Goal: Transaction & Acquisition: Purchase product/service

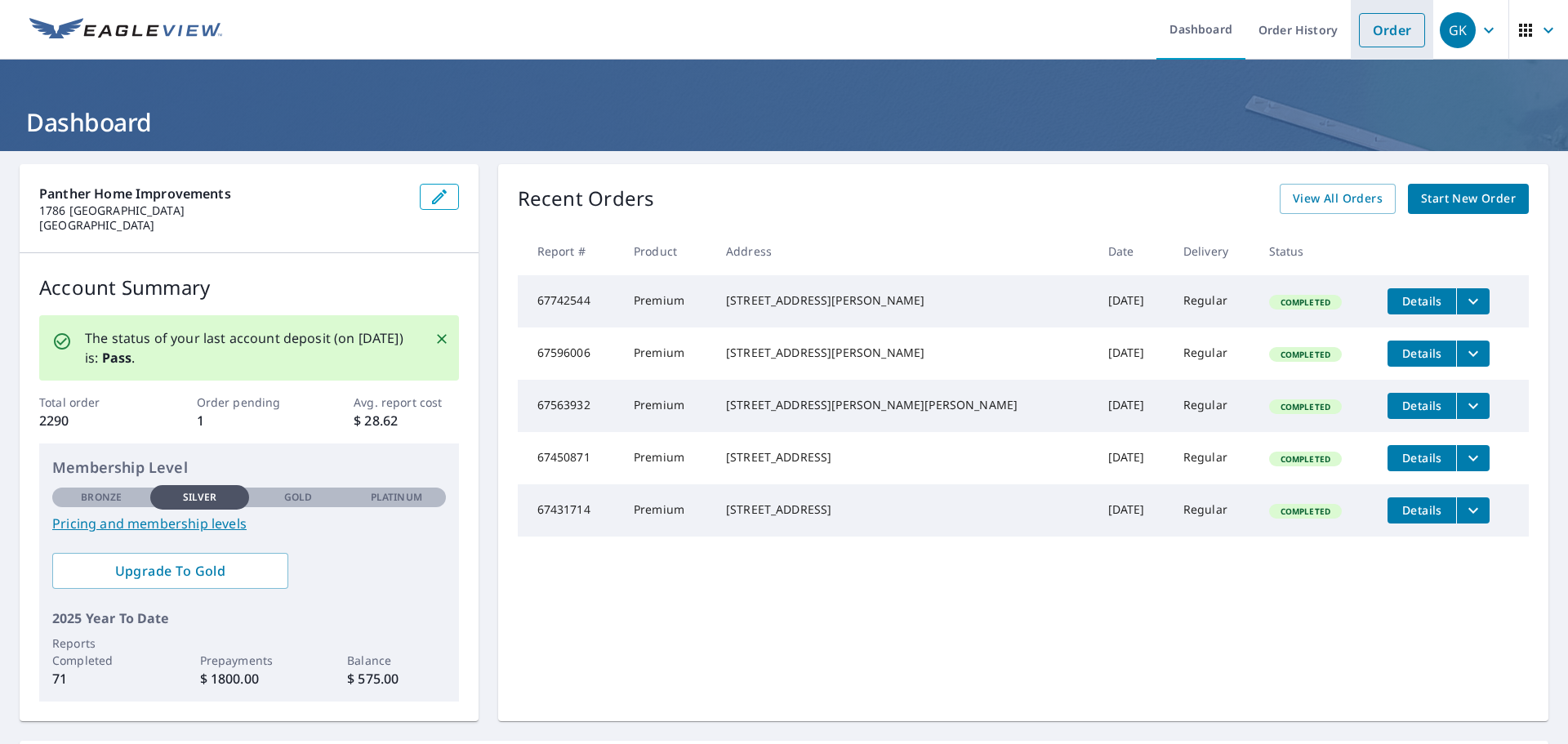
click at [1384, 30] on link "Order" at bounding box center [1392, 31] width 66 height 35
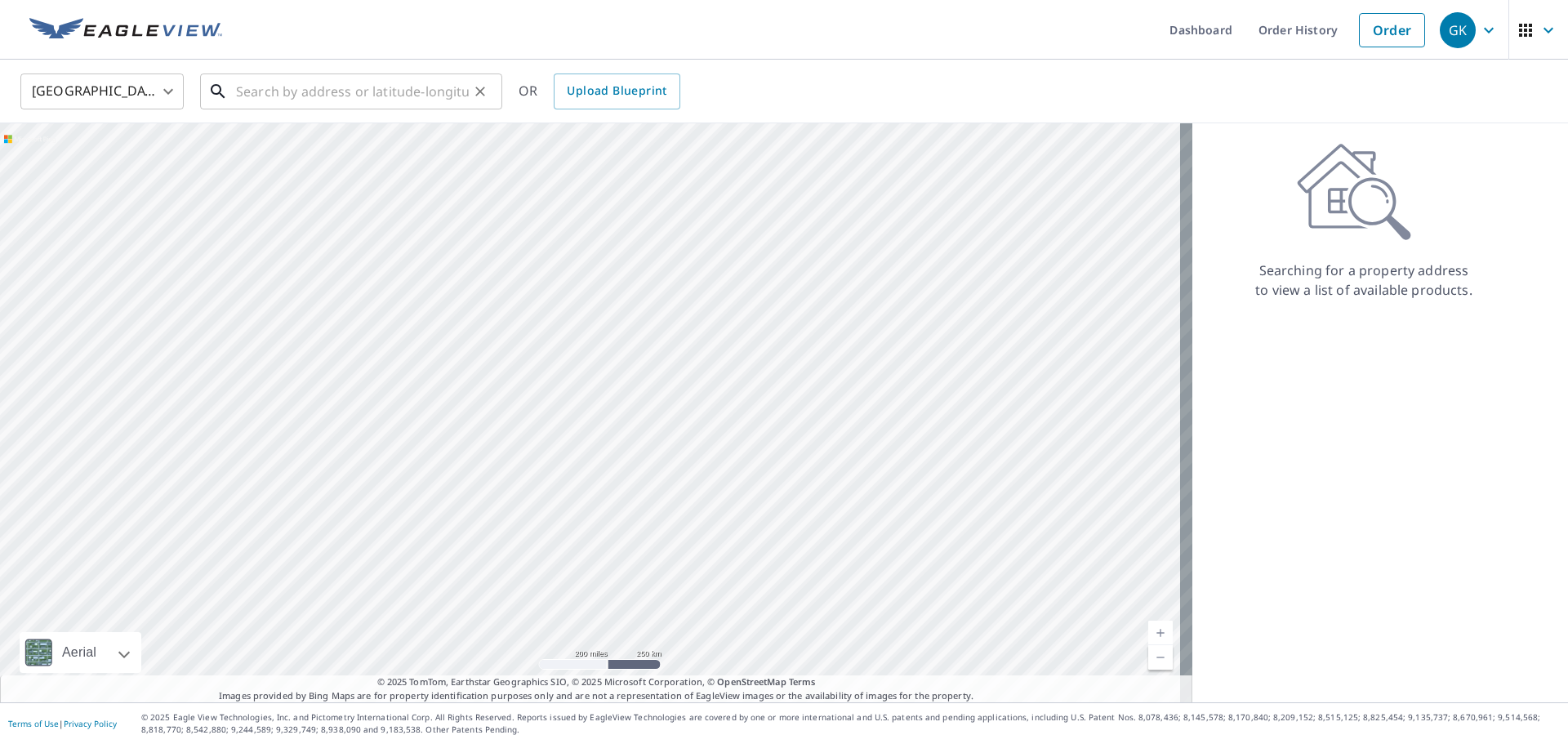
click at [271, 103] on input "text" at bounding box center [352, 91] width 232 height 46
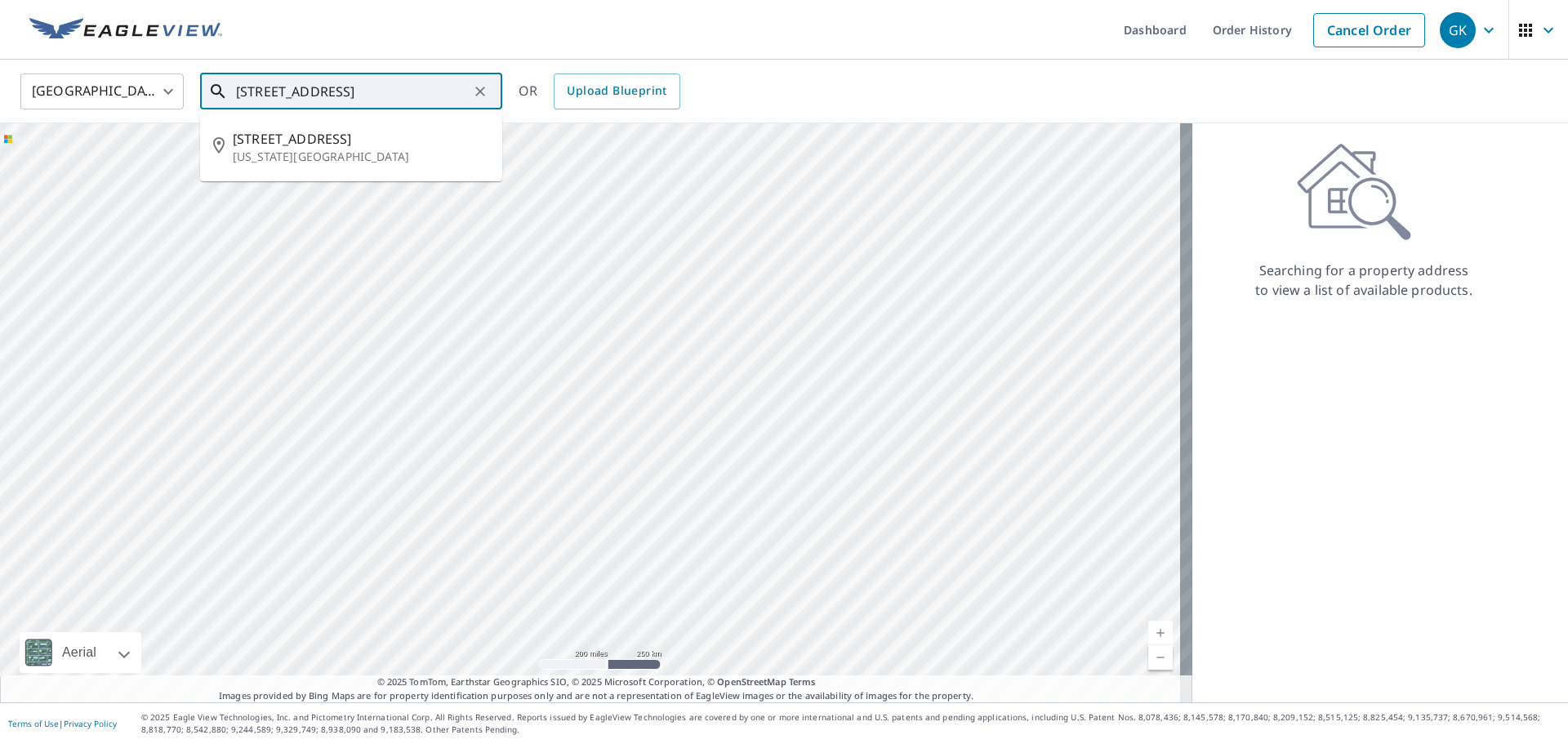
scroll to position [0, 1]
click at [295, 131] on span "[STREET_ADDRESS]" at bounding box center [360, 138] width 256 height 19
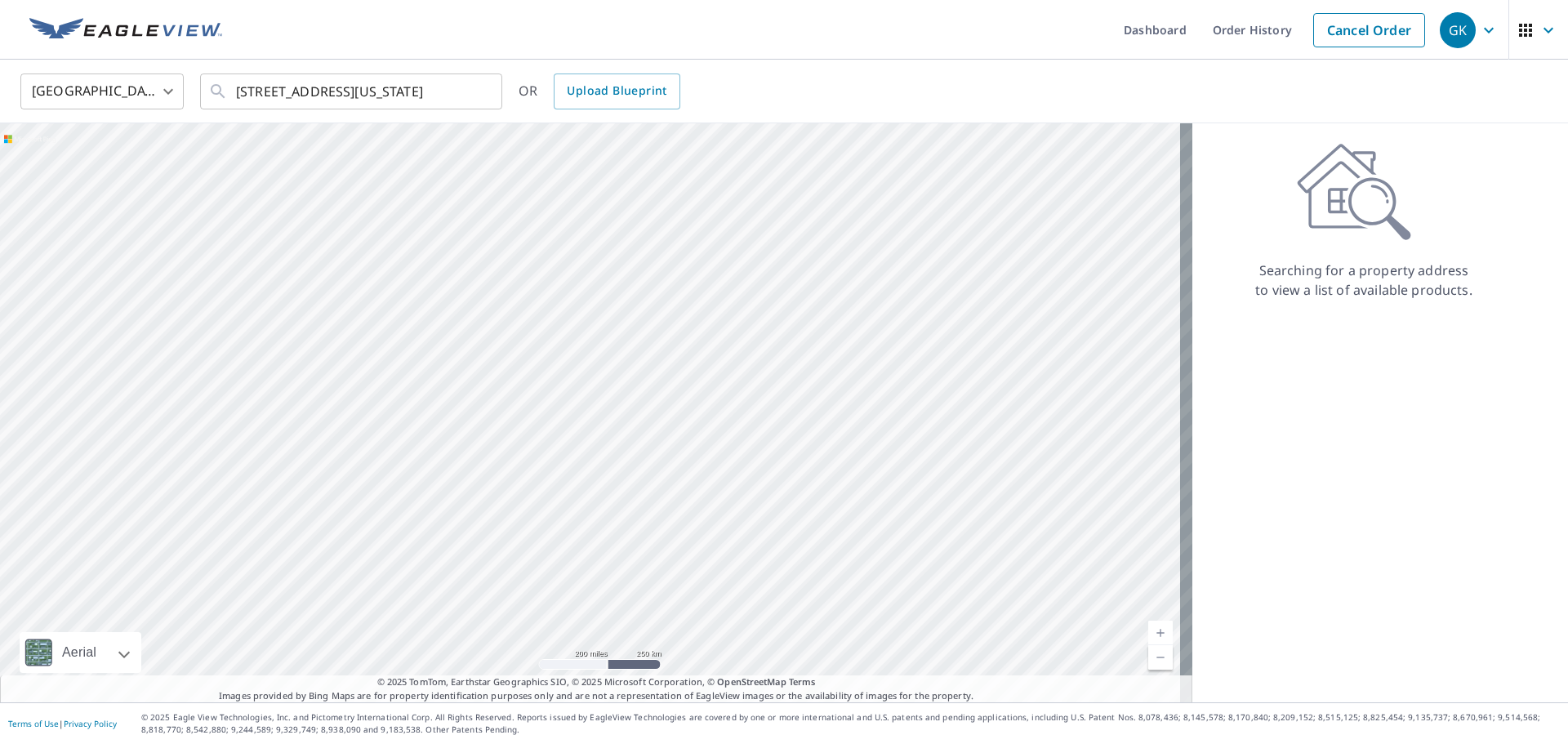
scroll to position [0, 0]
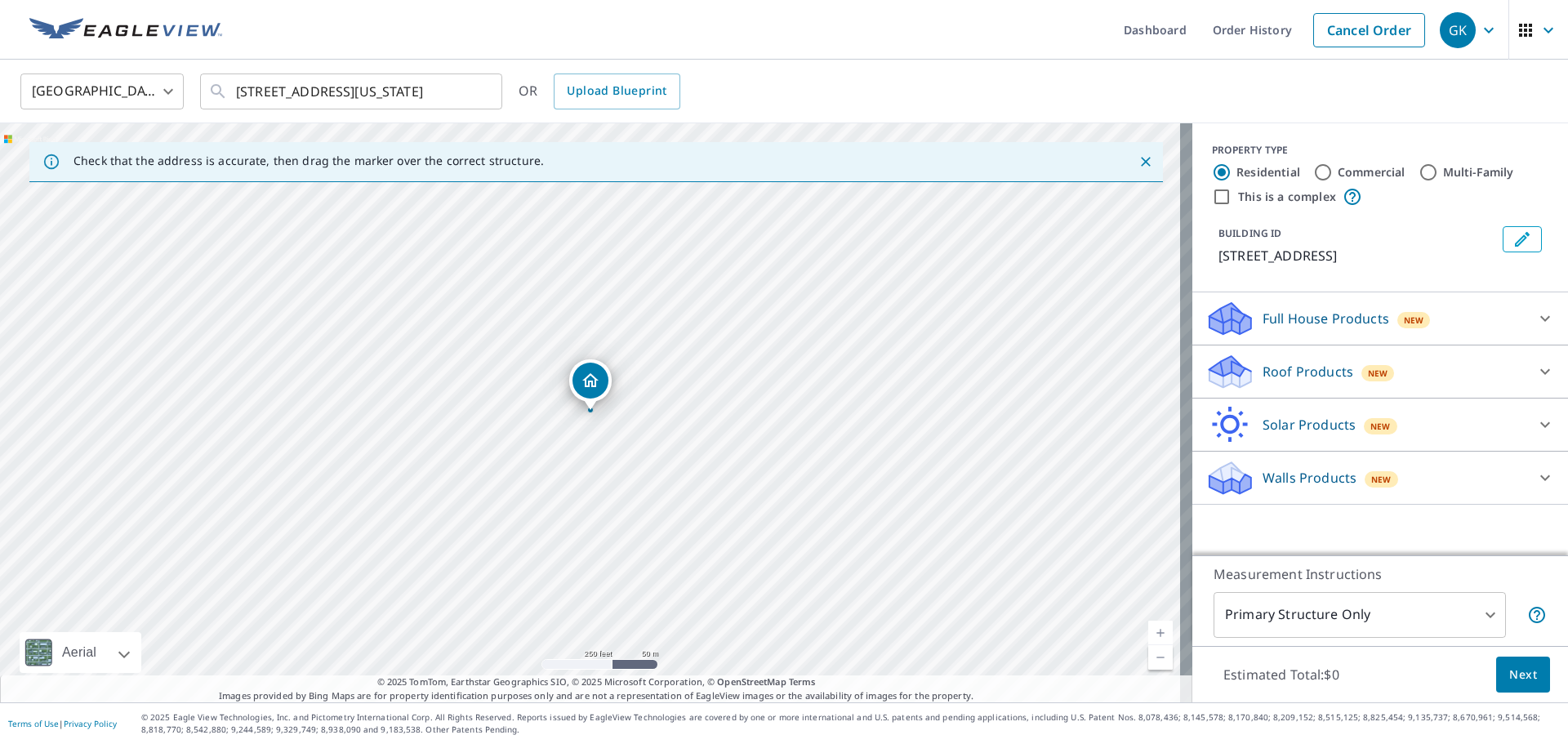
drag, startPoint x: 469, startPoint y: 88, endPoint x: 207, endPoint y: 56, distance: 263.9
click at [209, 56] on div "Dashboard Order History Cancel Order GK [GEOGRAPHIC_DATA] [GEOGRAPHIC_DATA] ​ […" at bounding box center [784, 372] width 1568 height 744
click at [469, 84] on div at bounding box center [479, 91] width 21 height 23
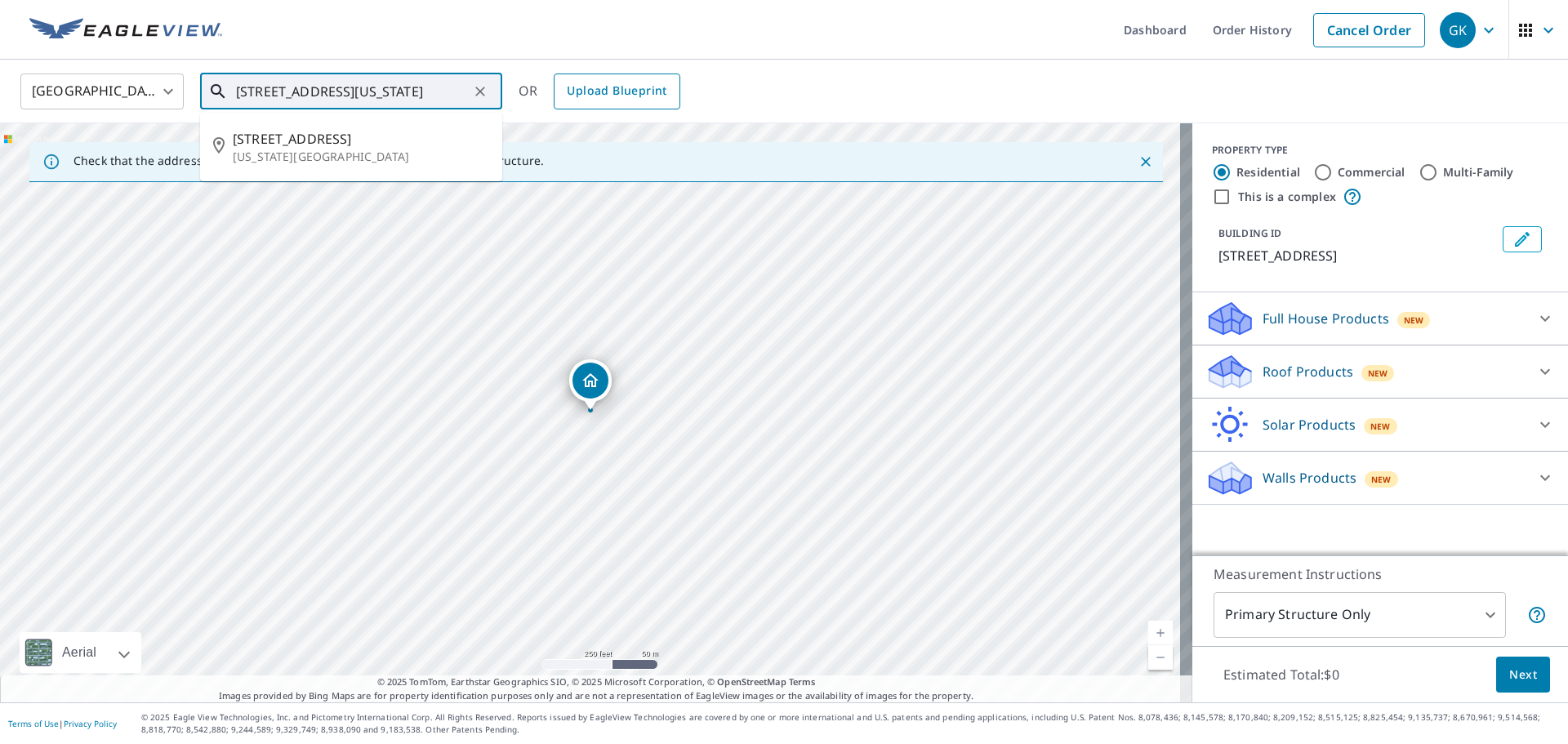
scroll to position [0, 37]
drag, startPoint x: 380, startPoint y: 91, endPoint x: 702, endPoint y: 94, distance: 322.0
click at [704, 99] on div "[GEOGRAPHIC_DATA] [GEOGRAPHIC_DATA] ​ [STREET_ADDRESS][US_STATE] ​ [STREET_ADDR…" at bounding box center [779, 91] width 1541 height 38
click at [377, 90] on input "[STREET_ADDRESS]" at bounding box center [352, 91] width 232 height 46
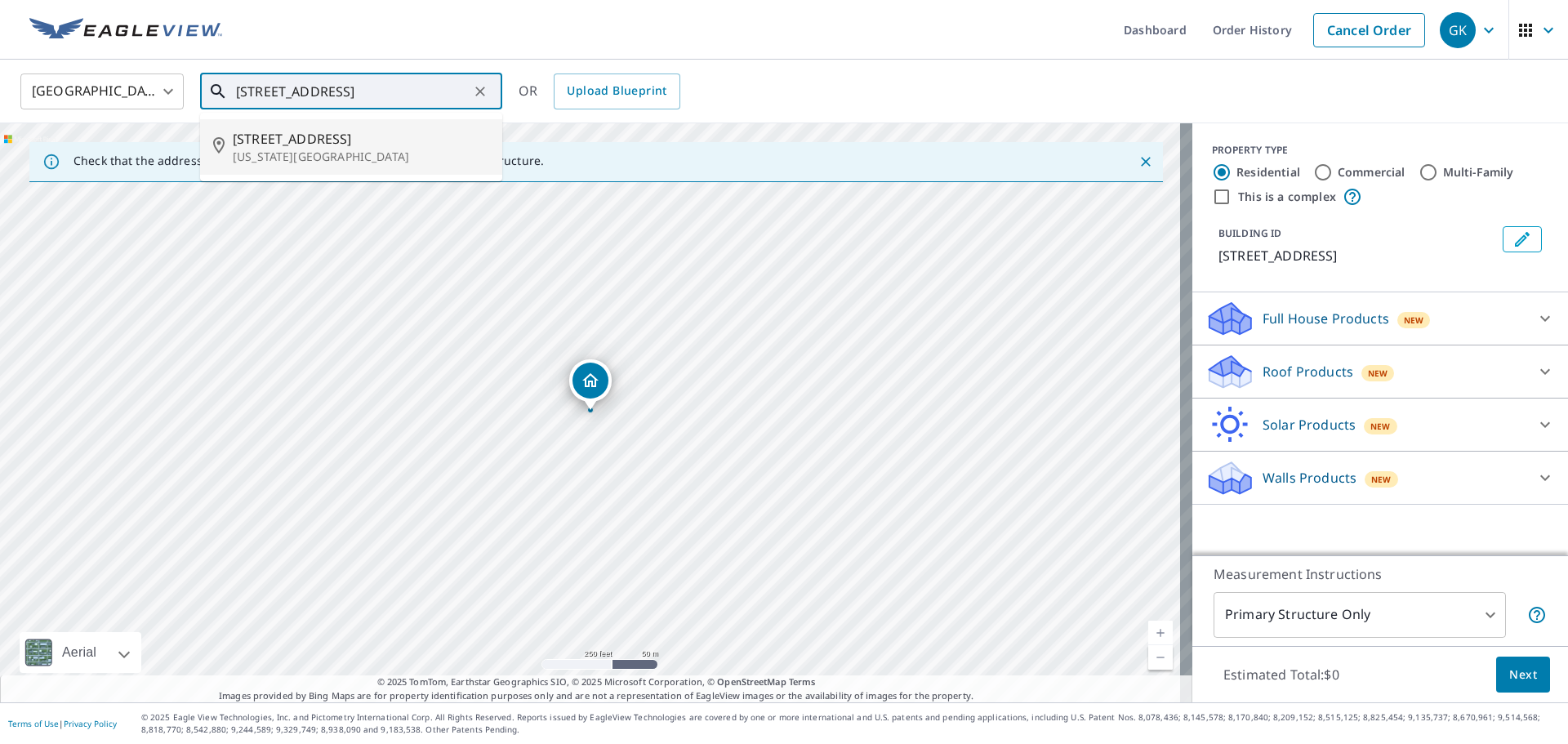
scroll to position [0, 6]
drag, startPoint x: 384, startPoint y: 84, endPoint x: 497, endPoint y: 93, distance: 113.4
click at [497, 93] on div "[STREET_ADDRESS] ​" at bounding box center [350, 91] width 302 height 36
click at [453, 99] on input "[STREET_ADDRESS]" at bounding box center [352, 91] width 232 height 46
drag, startPoint x: 233, startPoint y: 86, endPoint x: 630, endPoint y: 80, distance: 397.0
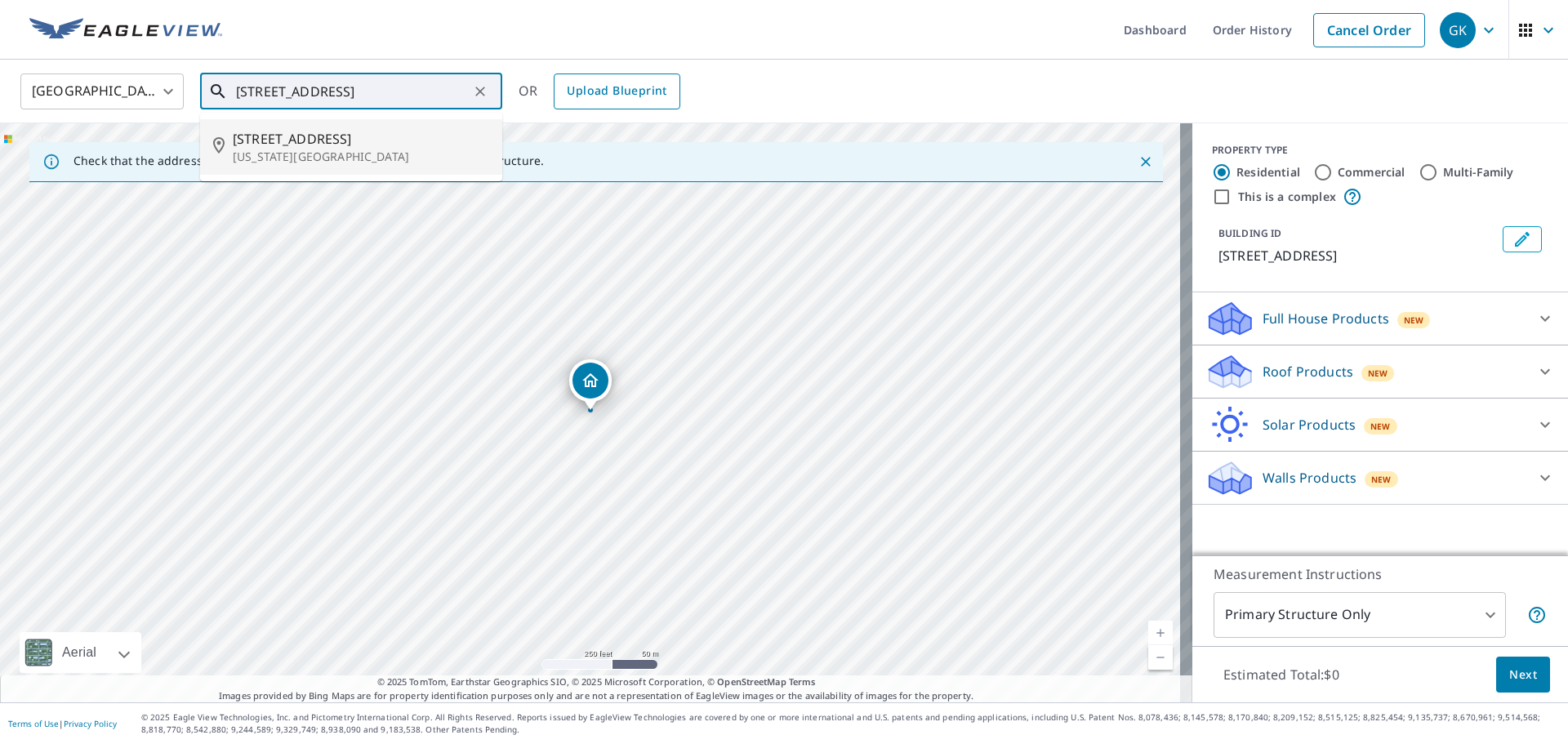
click at [630, 80] on div "[GEOGRAPHIC_DATA] [GEOGRAPHIC_DATA] ​ [STREET_ADDRESS] ​ [STREET_ADDRESS][US_ST…" at bounding box center [779, 91] width 1541 height 38
drag, startPoint x: 472, startPoint y: 89, endPoint x: 279, endPoint y: 101, distance: 193.4
click at [279, 101] on div "[STREET_ADDRESS] ​" at bounding box center [350, 91] width 302 height 36
drag, startPoint x: 233, startPoint y: 89, endPoint x: 462, endPoint y: 90, distance: 229.0
click at [461, 89] on div "[STREET_ADDRESS] ​" at bounding box center [350, 91] width 302 height 36
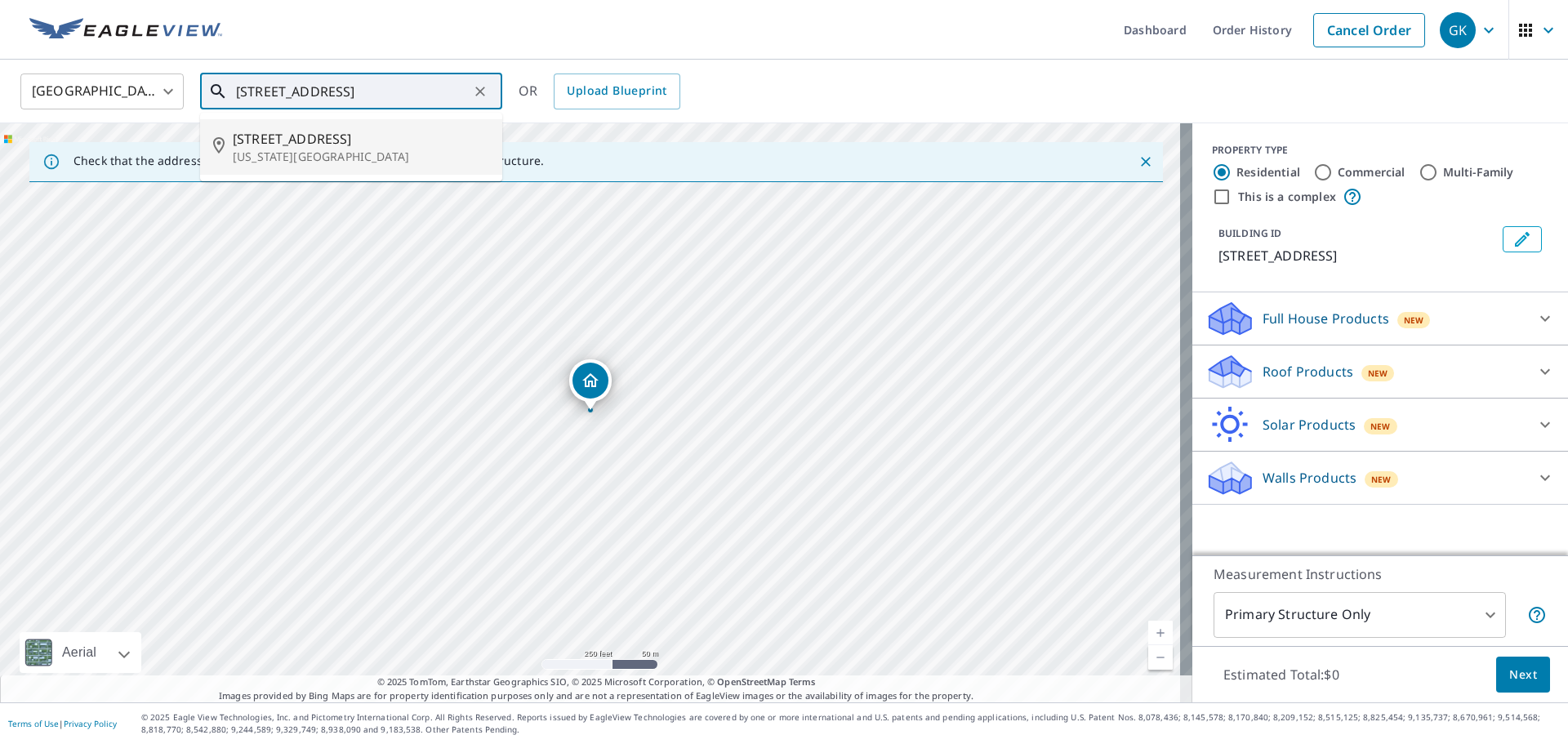
click at [462, 90] on input "[STREET_ADDRESS]" at bounding box center [352, 91] width 232 height 46
drag, startPoint x: 462, startPoint y: 90, endPoint x: 189, endPoint y: 104, distance: 273.4
click at [189, 104] on div "[GEOGRAPHIC_DATA] [GEOGRAPHIC_DATA] ​ [STREET_ADDRESS] ​ [STREET_ADDRESS][US_ST…" at bounding box center [779, 91] width 1541 height 38
click at [268, 151] on p "[GEOGRAPHIC_DATA]" at bounding box center [360, 156] width 256 height 16
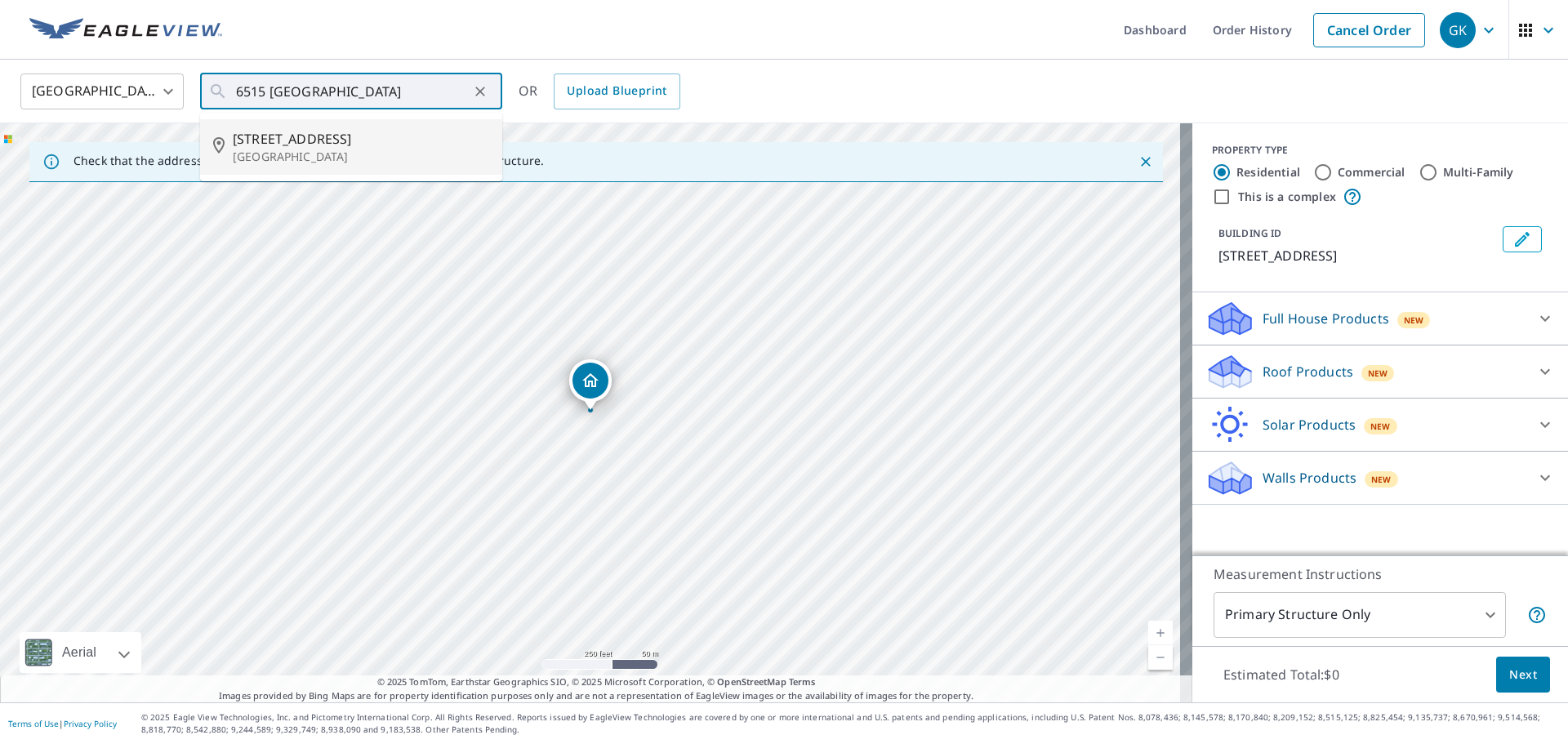
type input "[STREET_ADDRESS]"
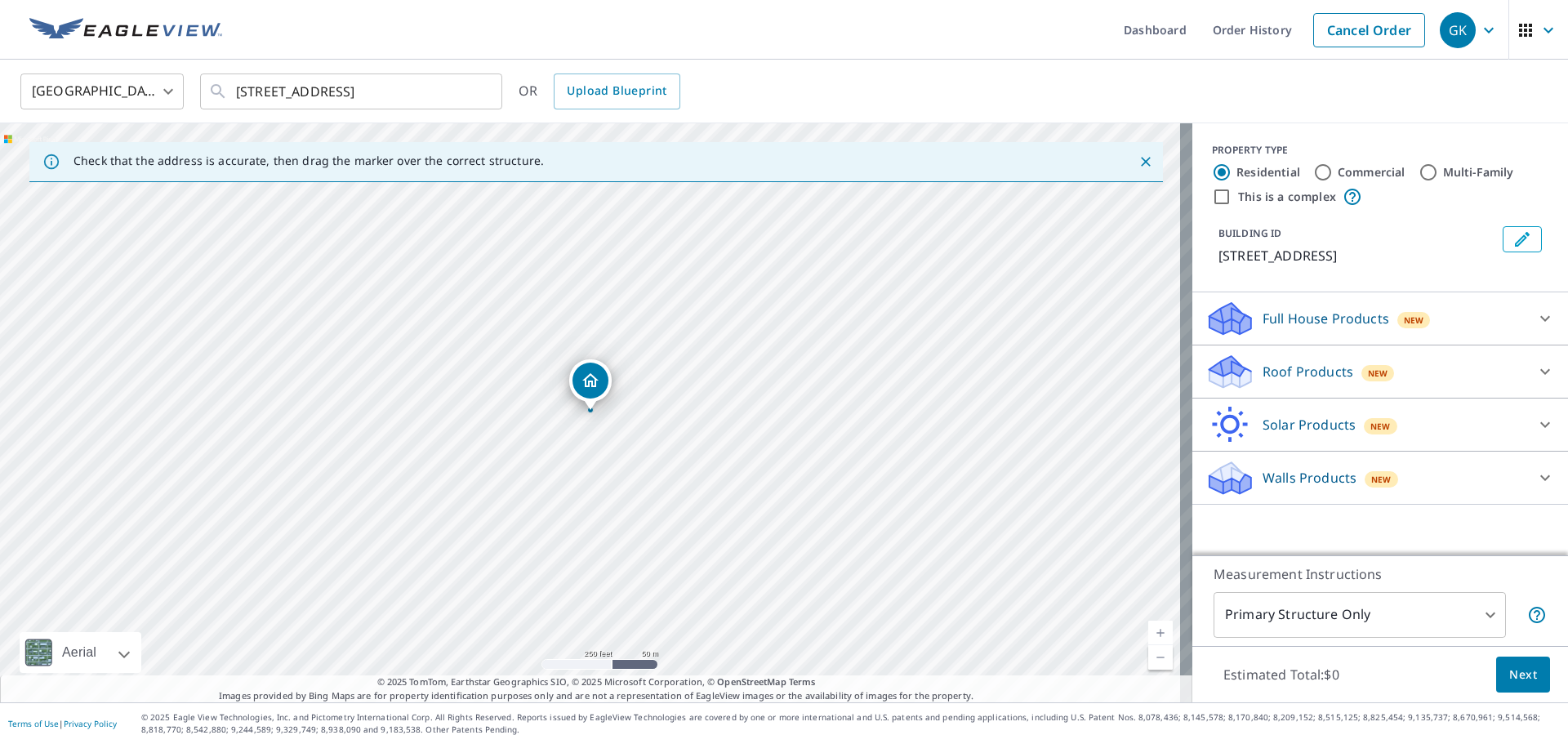
click at [1344, 382] on div "Roof Products New" at bounding box center [1366, 372] width 321 height 38
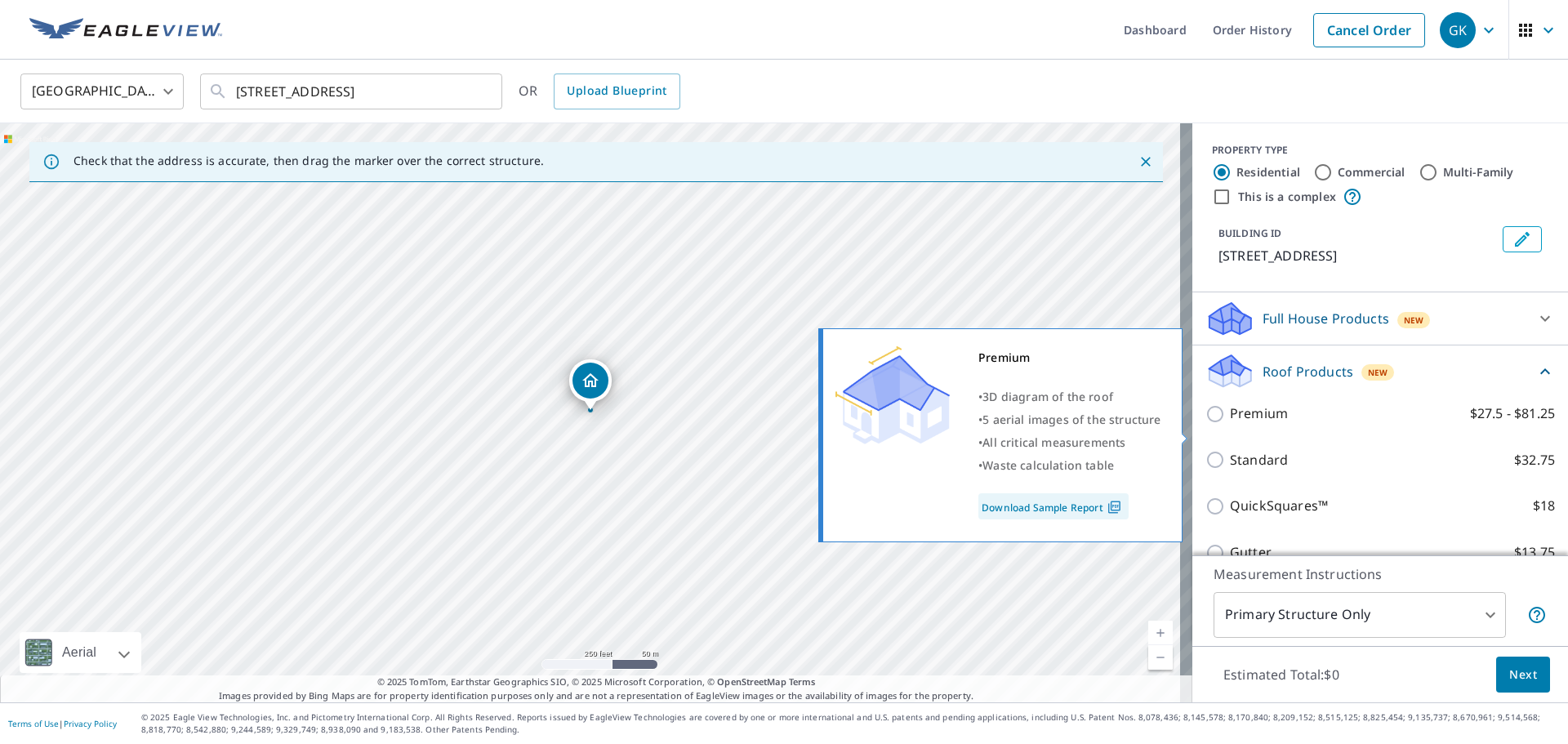
click at [1206, 424] on input "Premium $27.5 - $81.25" at bounding box center [1218, 414] width 25 height 19
checkbox input "true"
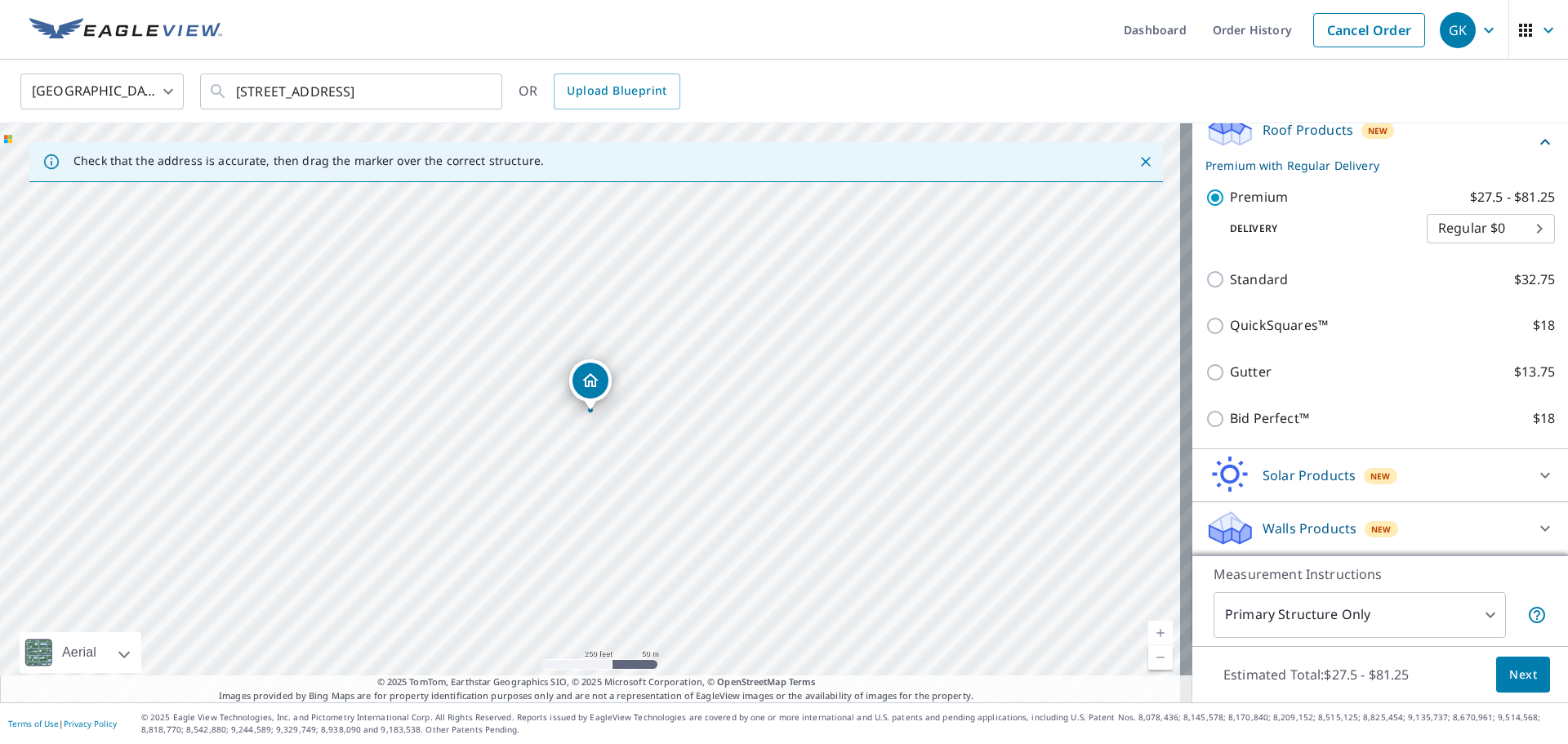
scroll to position [261, 0]
click at [1509, 670] on span "Next" at bounding box center [1523, 675] width 28 height 20
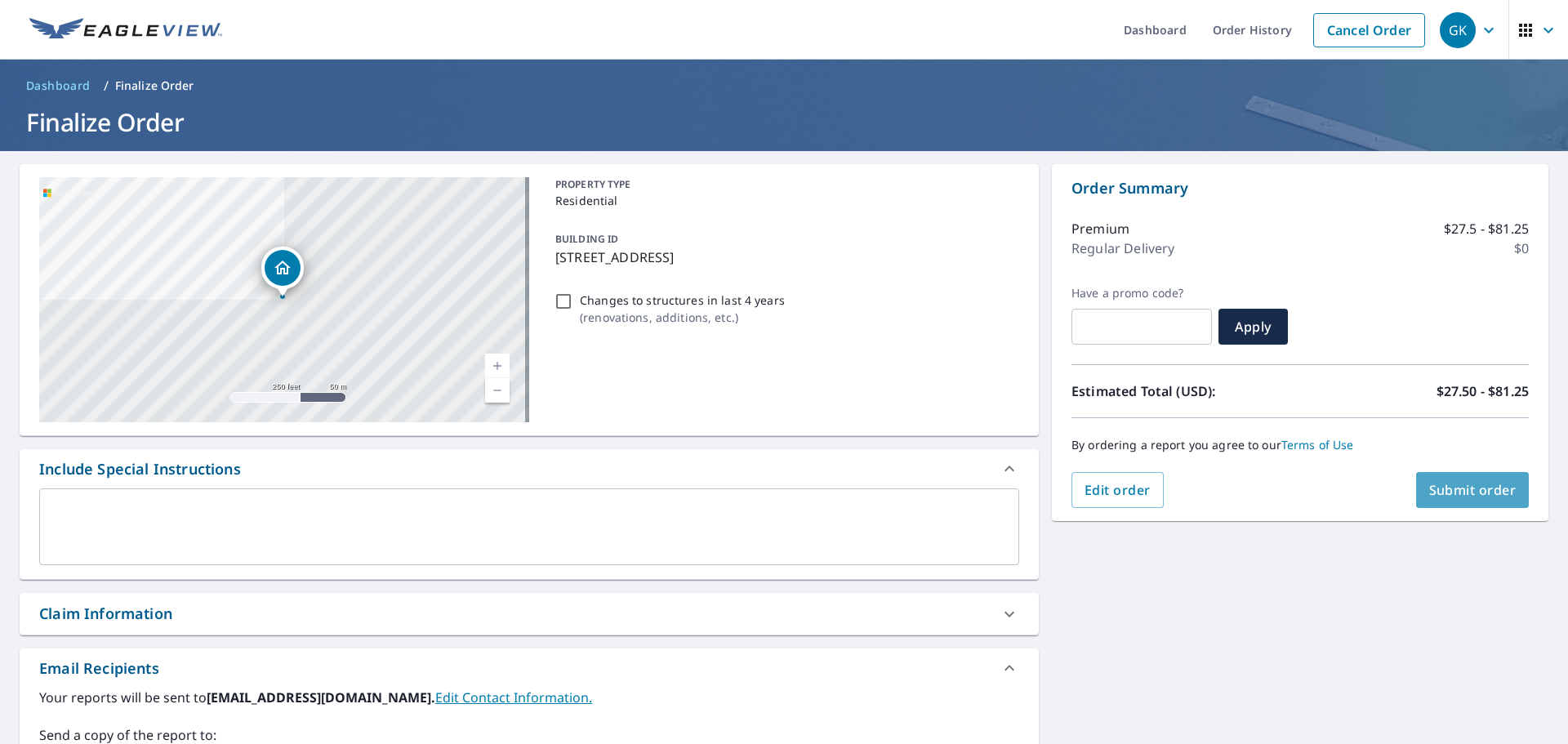
click at [1442, 495] on span "Submit order" at bounding box center [1473, 490] width 87 height 18
checkbox input "true"
